Goal: Task Accomplishment & Management: Manage account settings

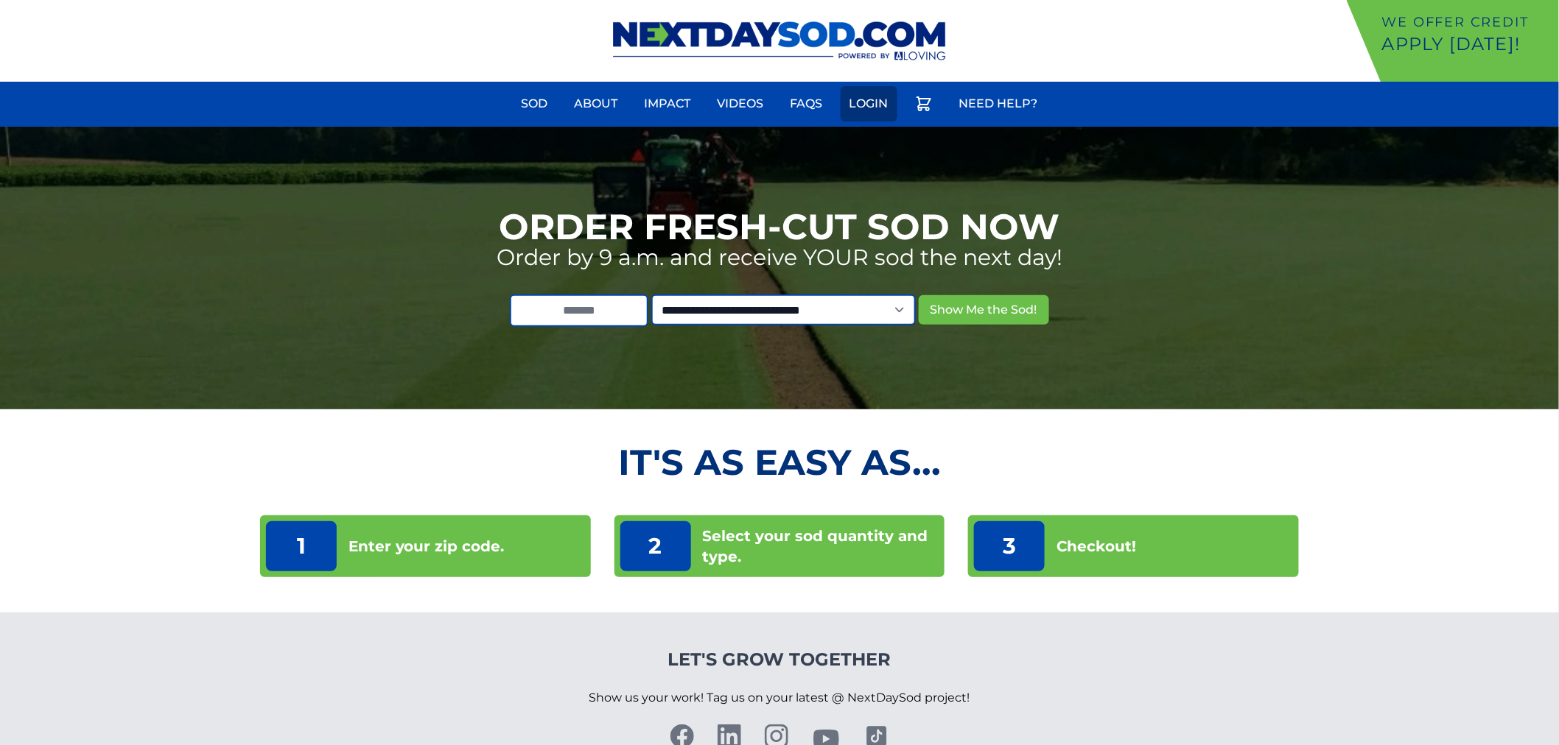
click at [868, 98] on link "Login" at bounding box center [868, 103] width 57 height 35
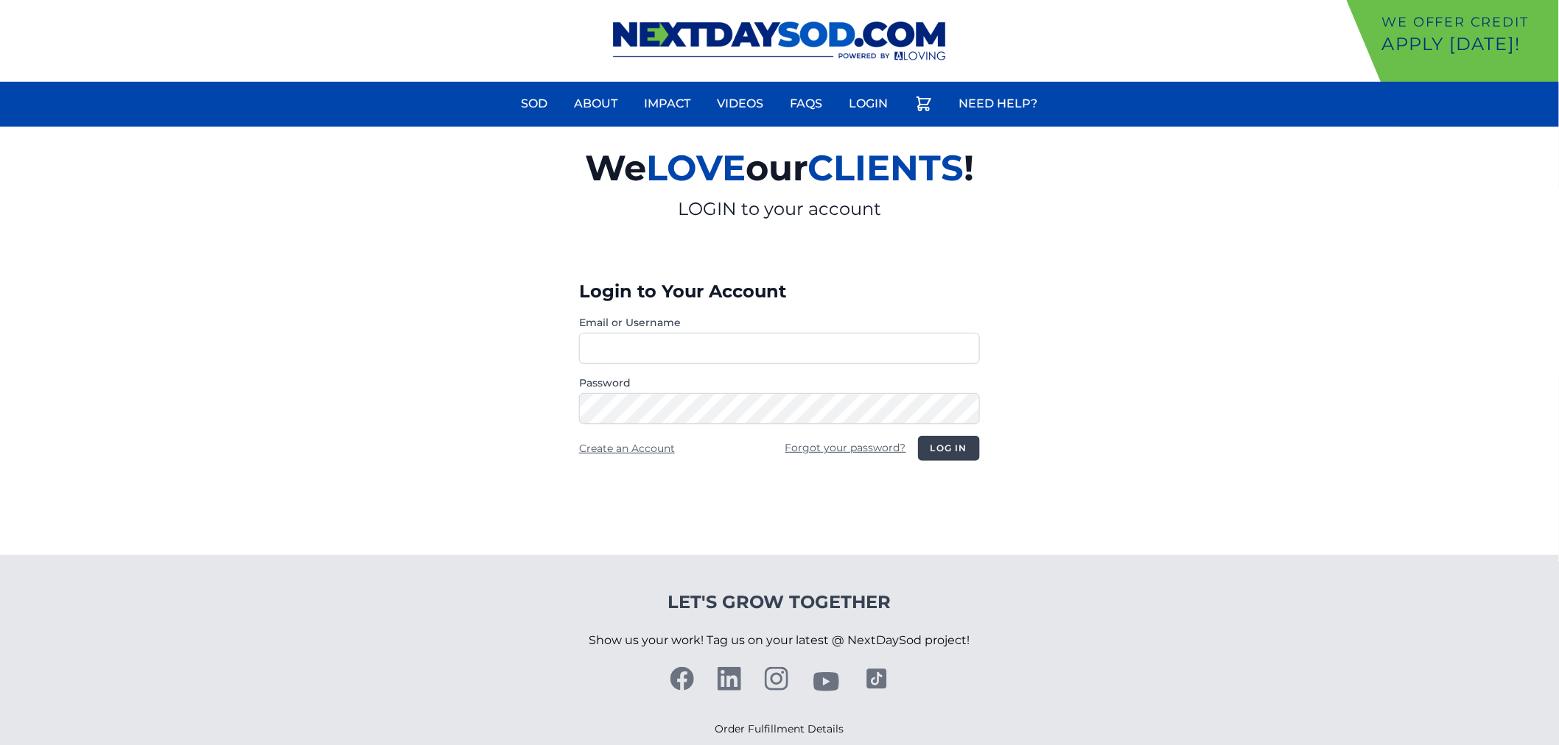
type input "**********"
click at [931, 455] on button "Log in" at bounding box center [949, 448] width 62 height 25
